Goal: Task Accomplishment & Management: Manage account settings

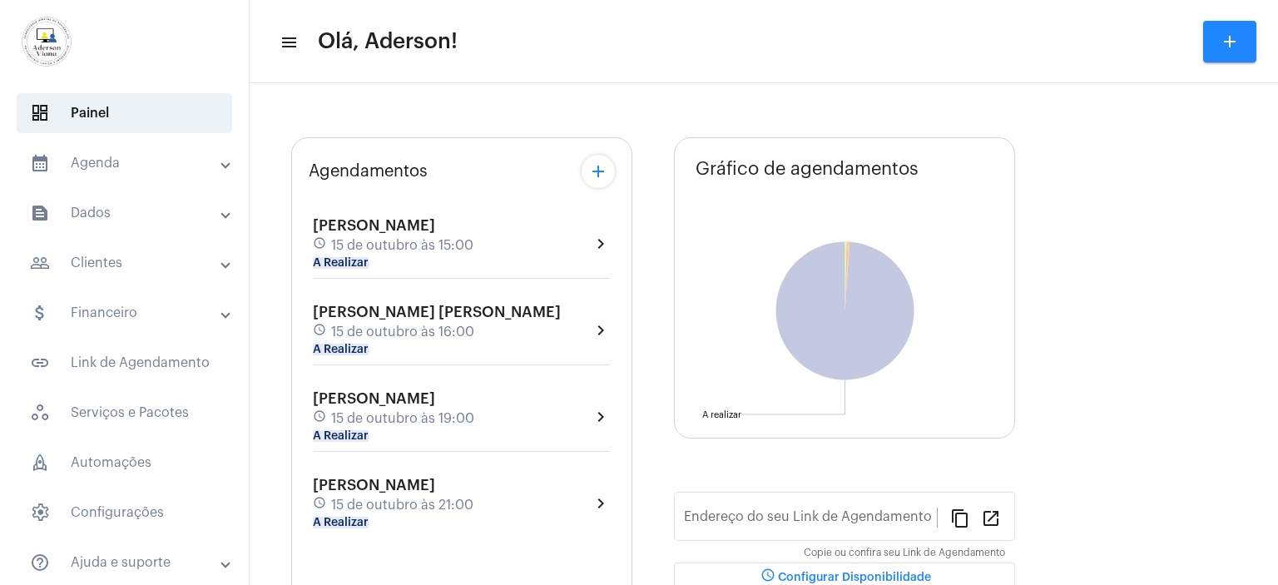
type input "[URL][DOMAIN_NAME][PERSON_NAME]"
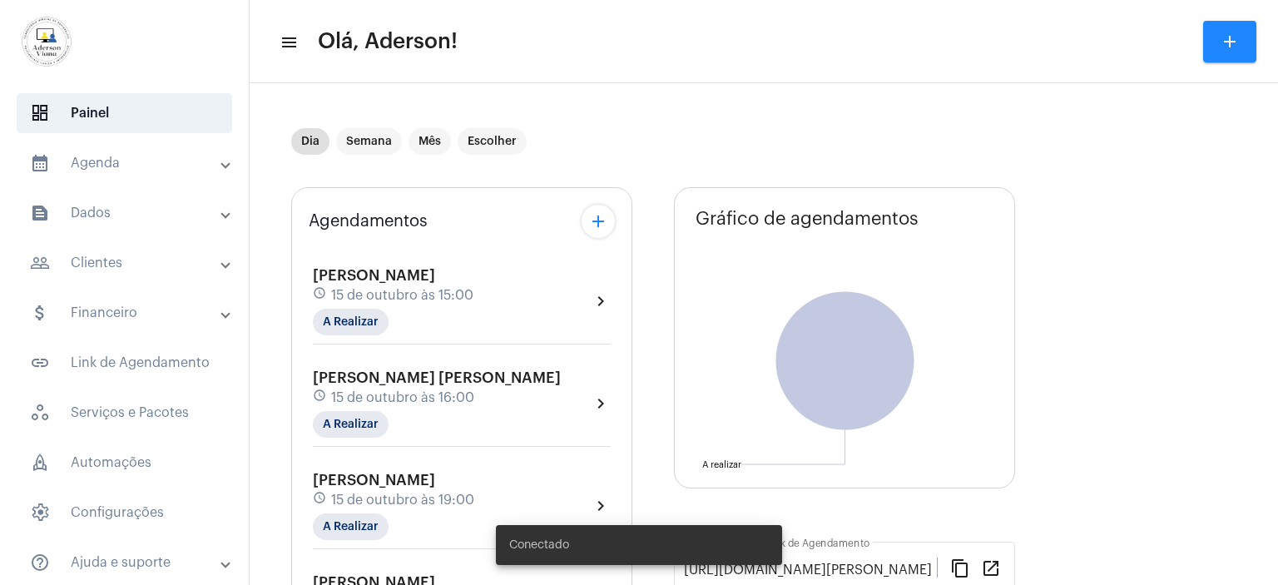
click at [104, 265] on mat-panel-title "people_outline Clientes" at bounding box center [126, 263] width 192 height 20
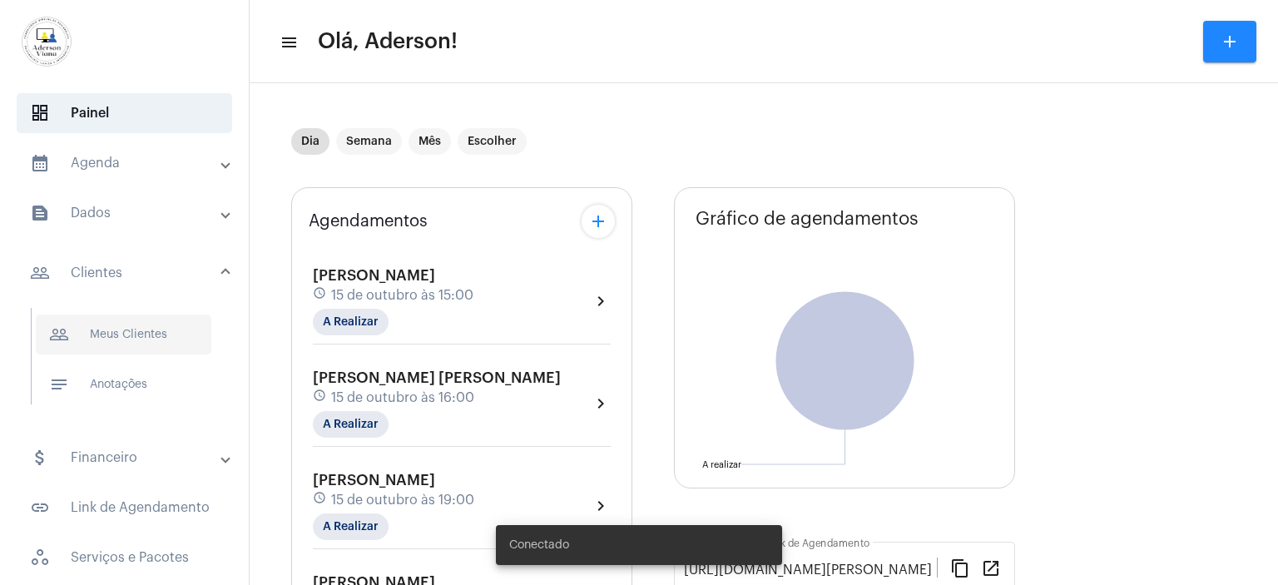
click at [136, 321] on span "people_outline Meus Clientes" at bounding box center [124, 335] width 176 height 40
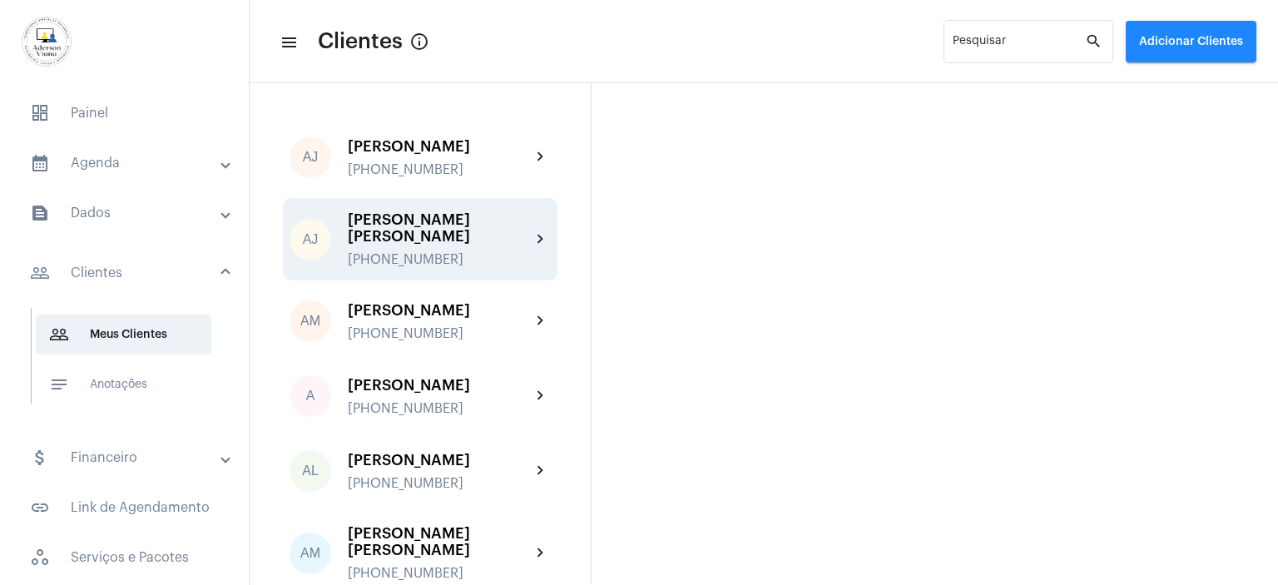
click at [416, 206] on div "AJ [PERSON_NAME] [PERSON_NAME] [PHONE_NUMBER] chevron_right" at bounding box center [420, 239] width 275 height 82
click at [416, 206] on mat-sidenav-content "menu Clientes info_outlined Pesquisar search Adicionar Clientes AJ [PERSON_NAME…" at bounding box center [764, 292] width 1028 height 585
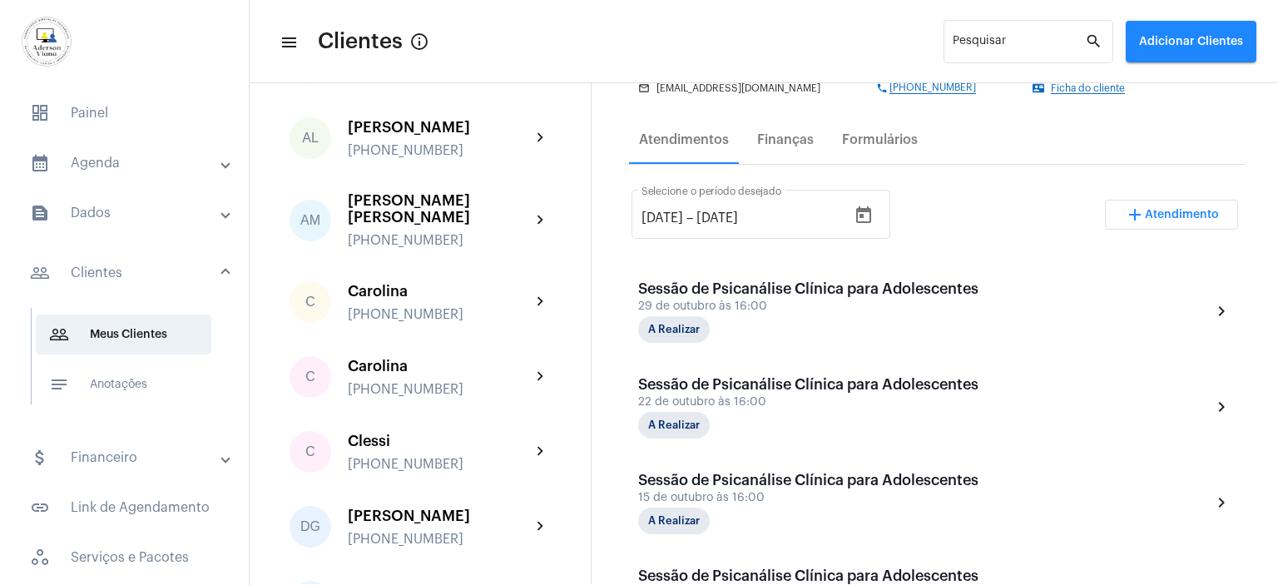
scroll to position [416, 0]
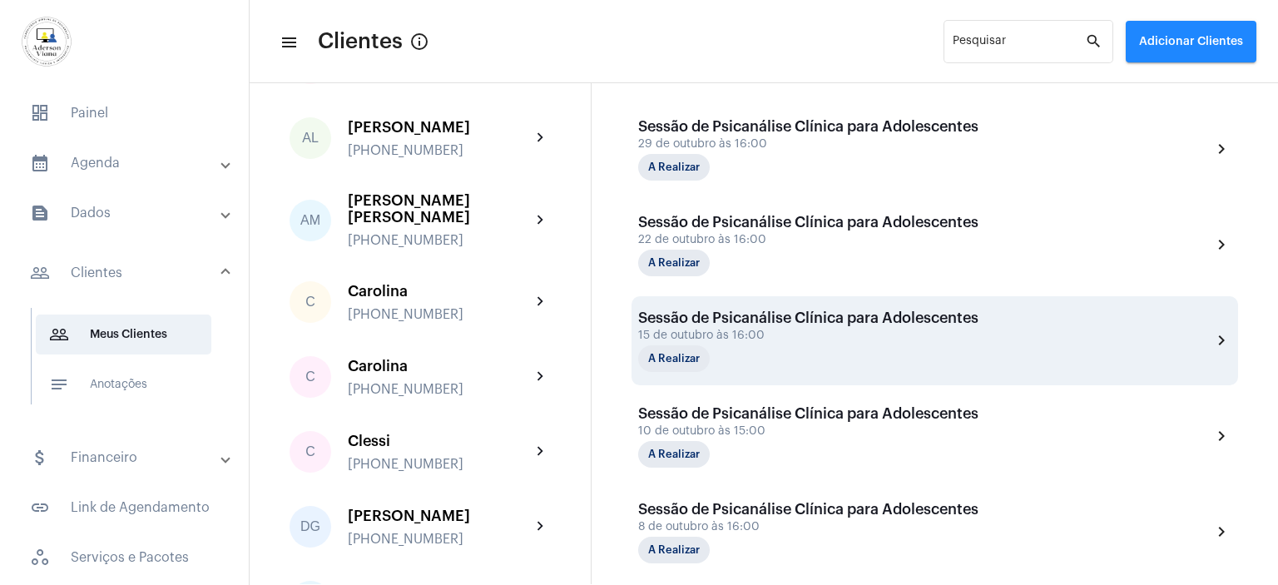
click at [799, 346] on div "A Realizar" at bounding box center [721, 358] width 166 height 27
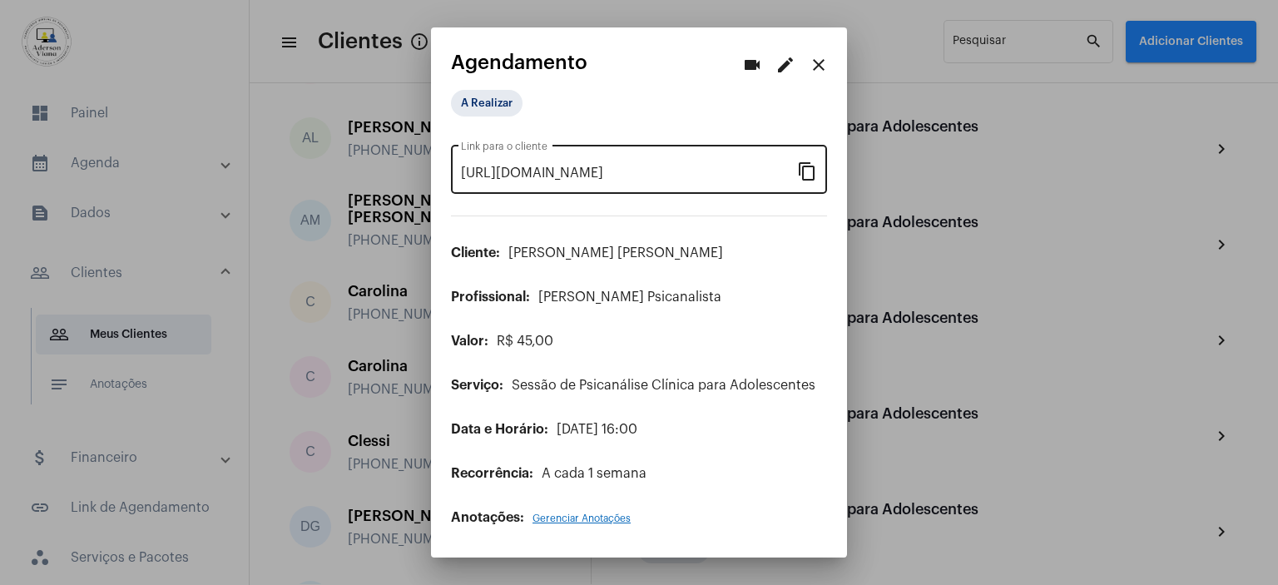
click at [810, 178] on mat-icon "content_copy" at bounding box center [807, 171] width 20 height 20
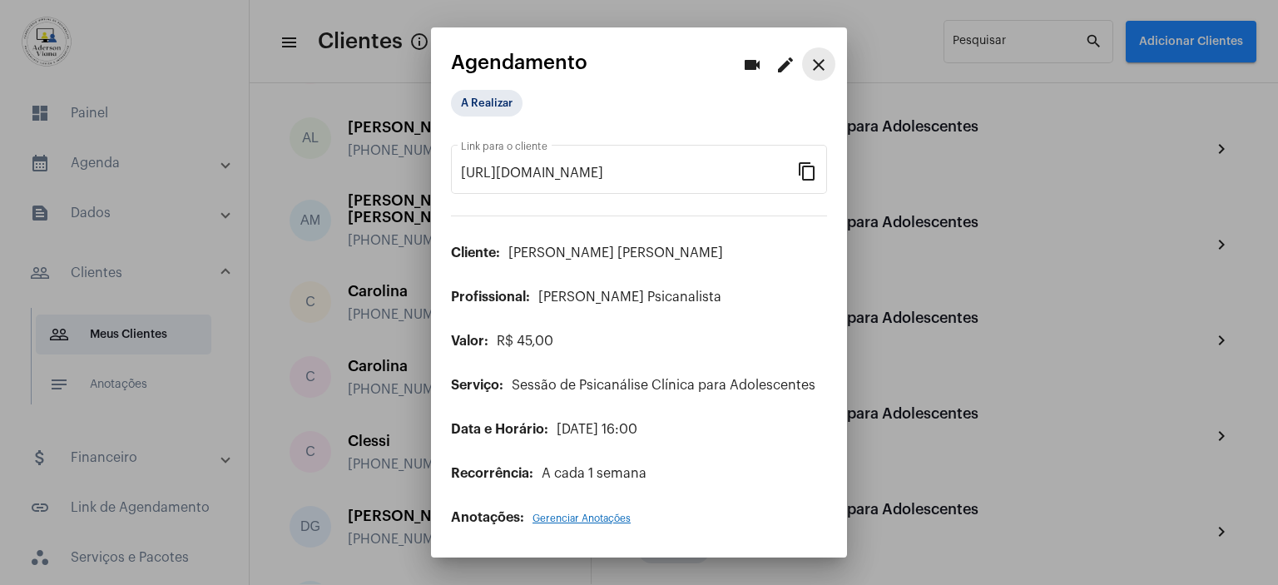
click at [825, 59] on mat-icon "close" at bounding box center [819, 65] width 20 height 20
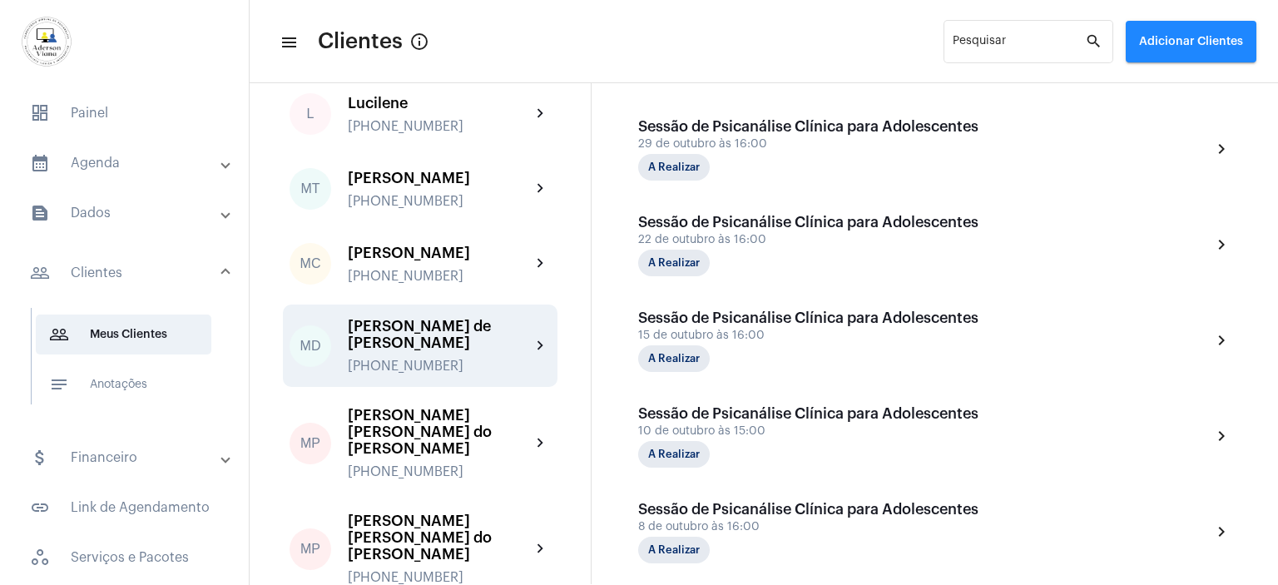
scroll to position [2080, 0]
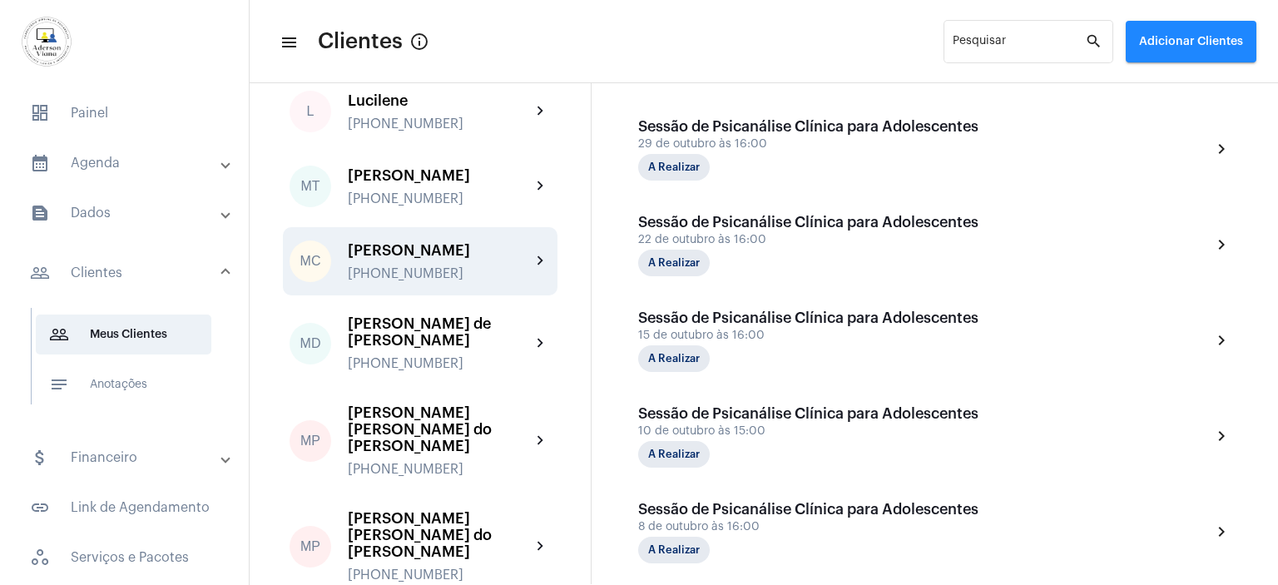
click at [405, 242] on div "[PERSON_NAME]" at bounding box center [439, 250] width 183 height 17
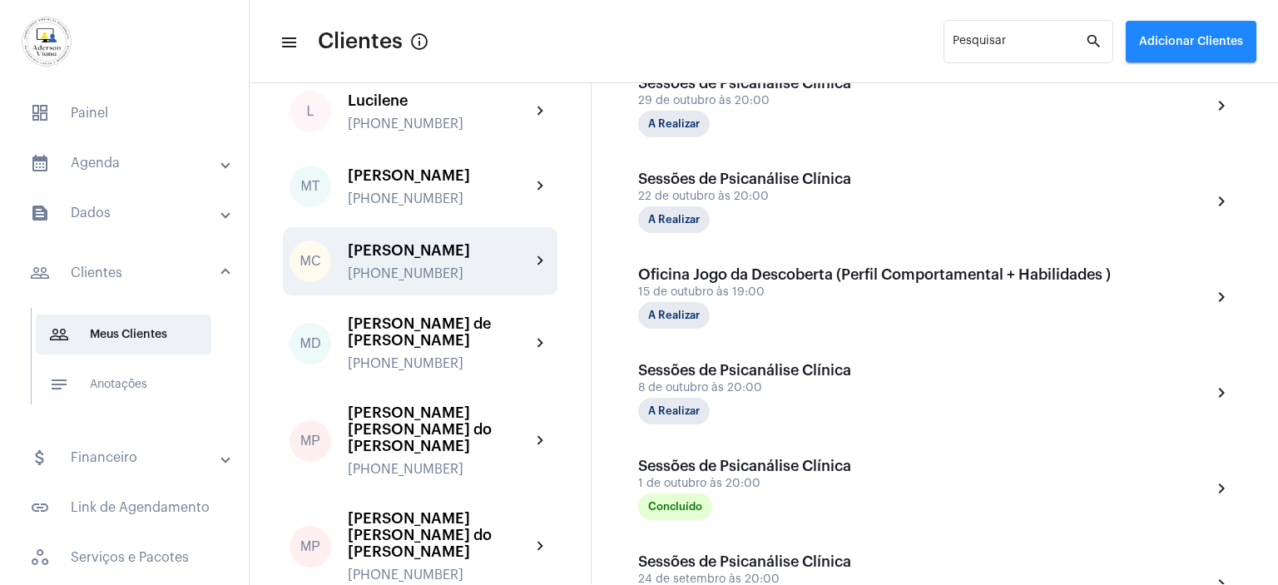
scroll to position [499, 0]
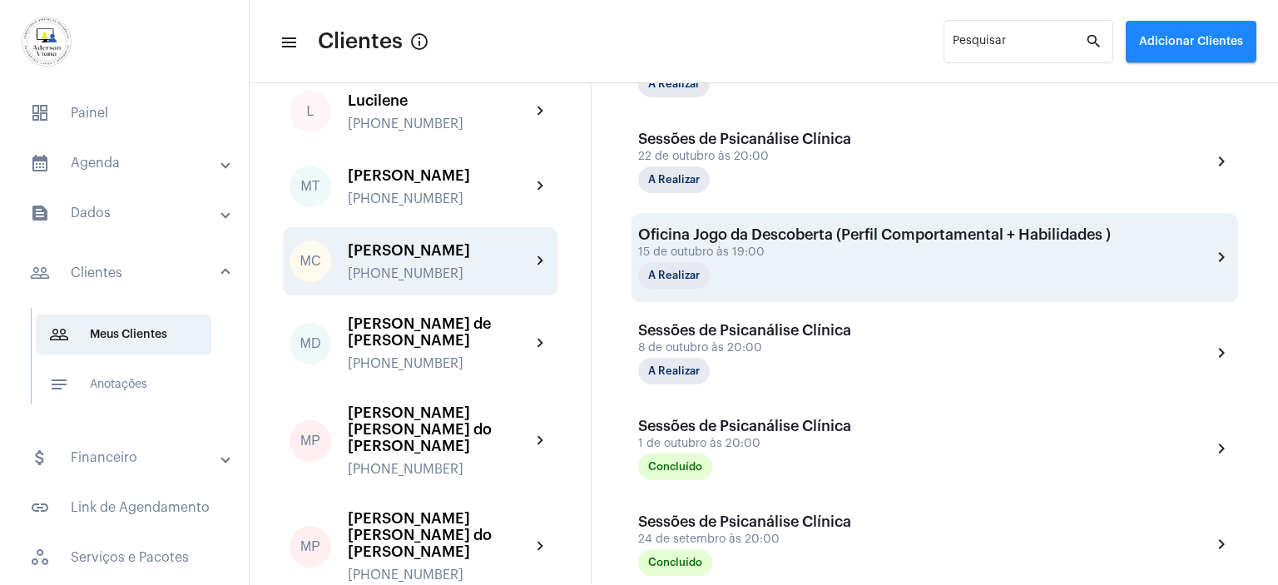
click at [811, 259] on div "Oficina Jogo da Descoberta (Perfil Comportamental + Habilidades ) 15 de outubro…" at bounding box center [874, 257] width 473 height 62
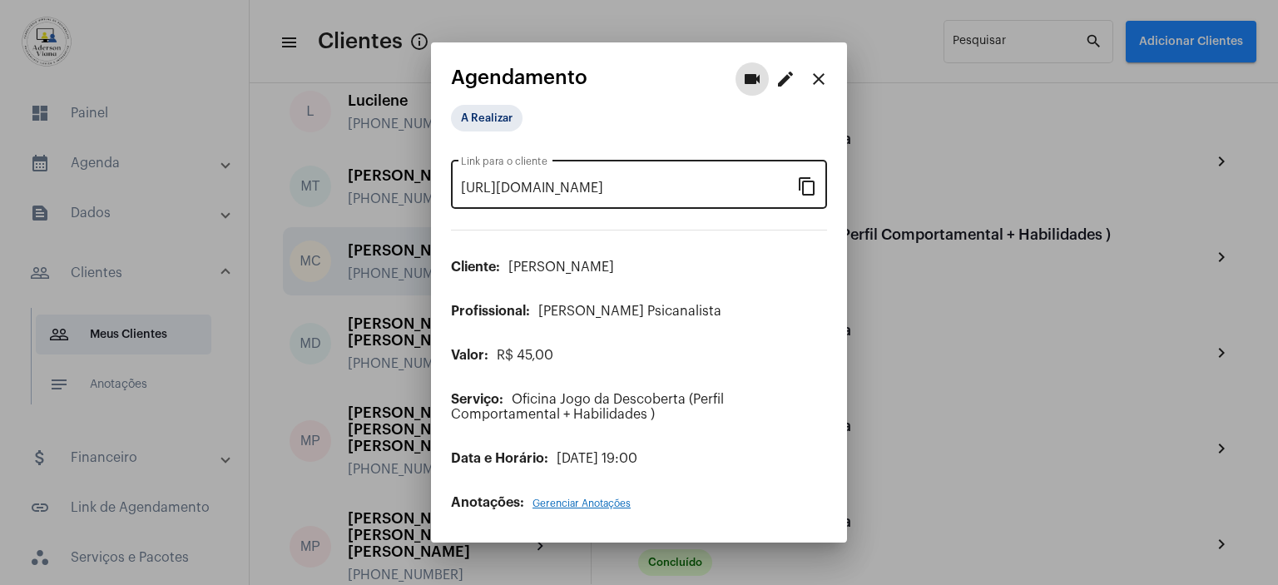
click at [813, 193] on mat-icon "content_copy" at bounding box center [807, 186] width 20 height 20
click at [806, 192] on mat-icon "content_copy" at bounding box center [807, 186] width 20 height 20
